Goal: Navigation & Orientation: Find specific page/section

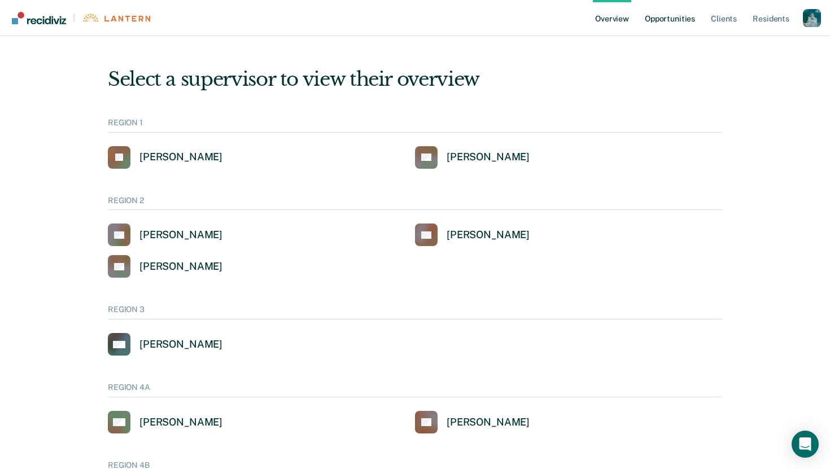
click at [671, 23] on link "Opportunities" at bounding box center [670, 18] width 55 height 36
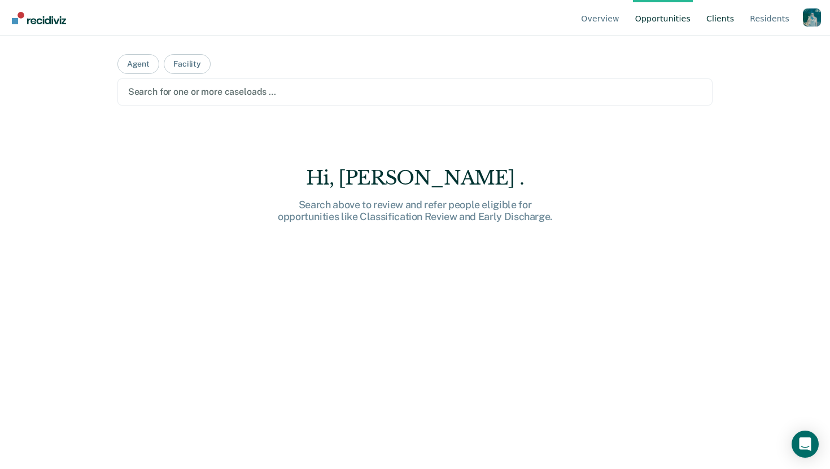
click at [718, 21] on link "Client s" at bounding box center [720, 18] width 32 height 36
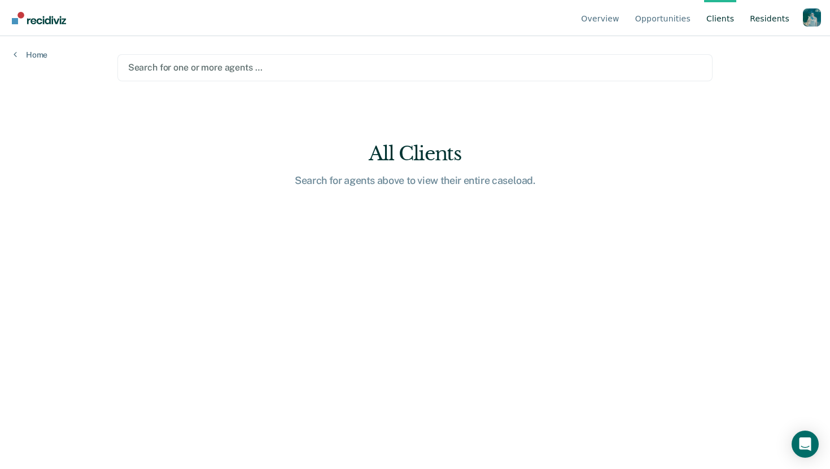
click at [774, 24] on link "Resident s" at bounding box center [770, 18] width 44 height 36
click at [809, 16] on div "Profile dropdown button" at bounding box center [812, 17] width 18 height 18
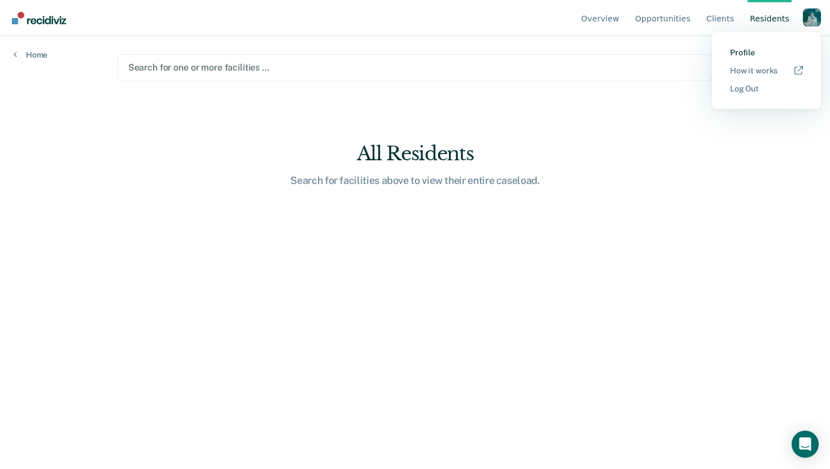
click at [767, 49] on link "Profile" at bounding box center [766, 53] width 73 height 10
